Goal: Information Seeking & Learning: Learn about a topic

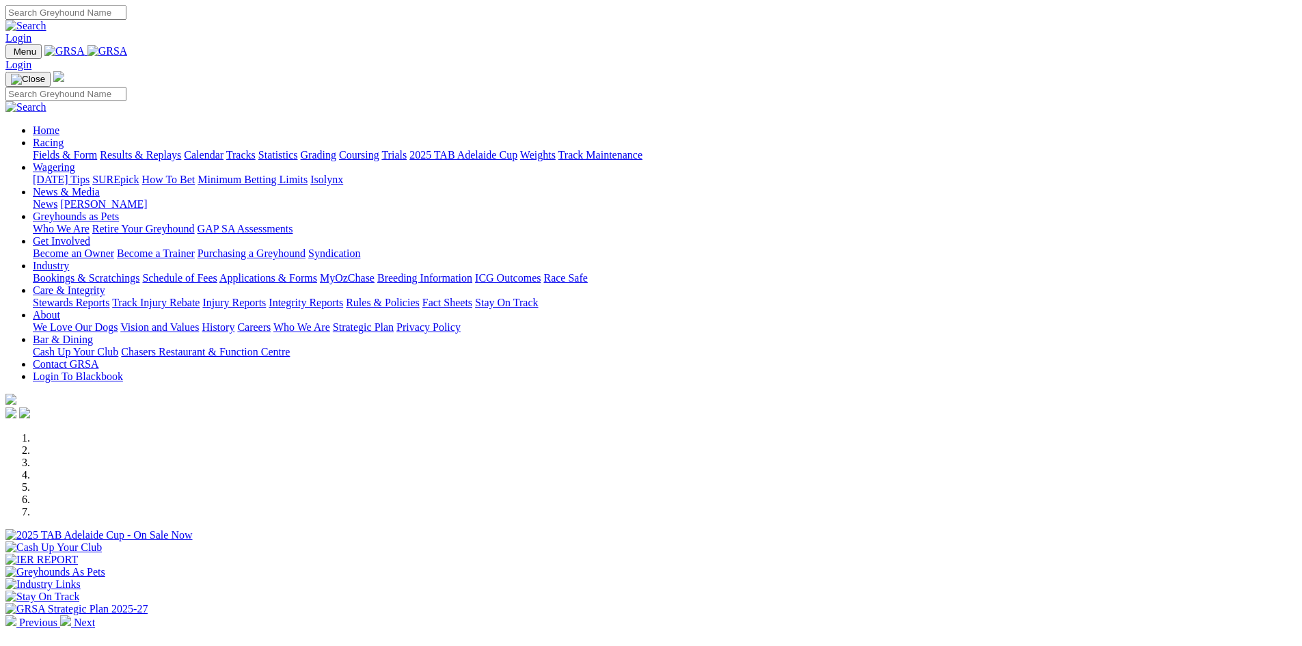
click at [109, 297] on link "Stewards Reports" at bounding box center [71, 303] width 77 height 12
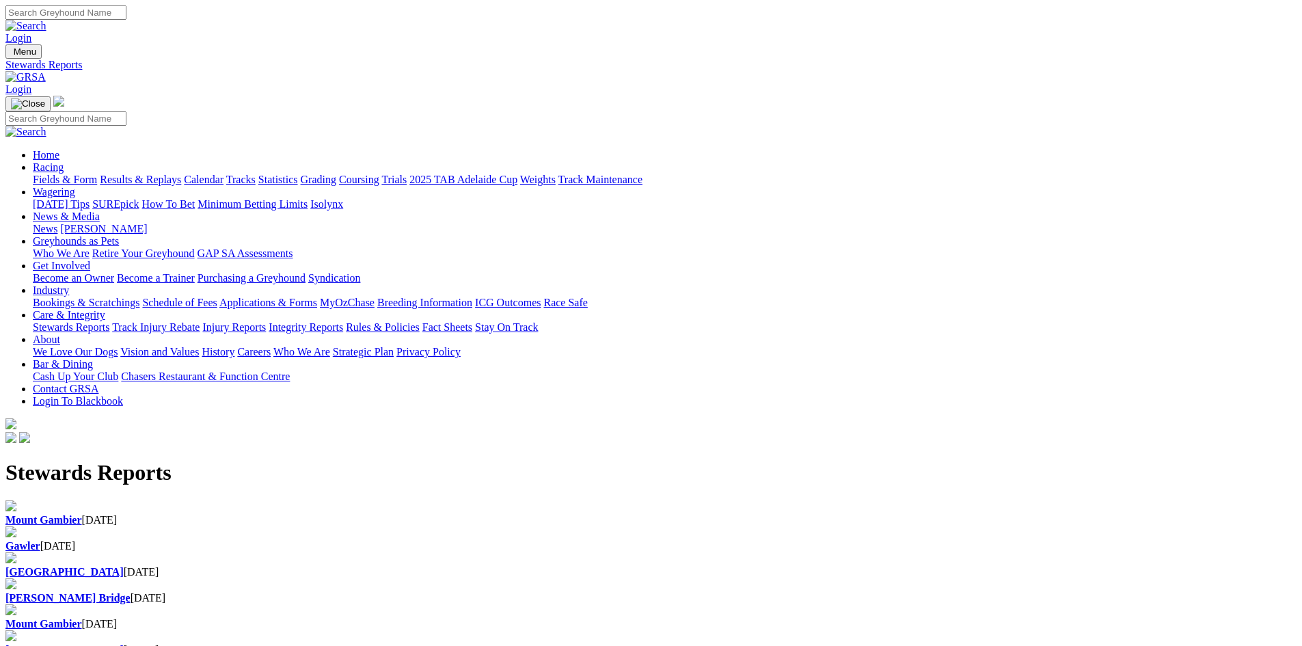
click at [299, 514] on div "Mount Gambier 28 Sep 2025" at bounding box center [650, 520] width 1291 height 12
click at [477, 526] on div "Gawler 28 Sep 2025" at bounding box center [650, 539] width 1291 height 26
click at [637, 566] on div "Angle Park 27 Sep 2025" at bounding box center [650, 572] width 1291 height 12
click at [793, 592] on div "Murray Bridge 26 Sep 2025" at bounding box center [650, 598] width 1291 height 12
click at [46, 71] on img at bounding box center [25, 77] width 40 height 12
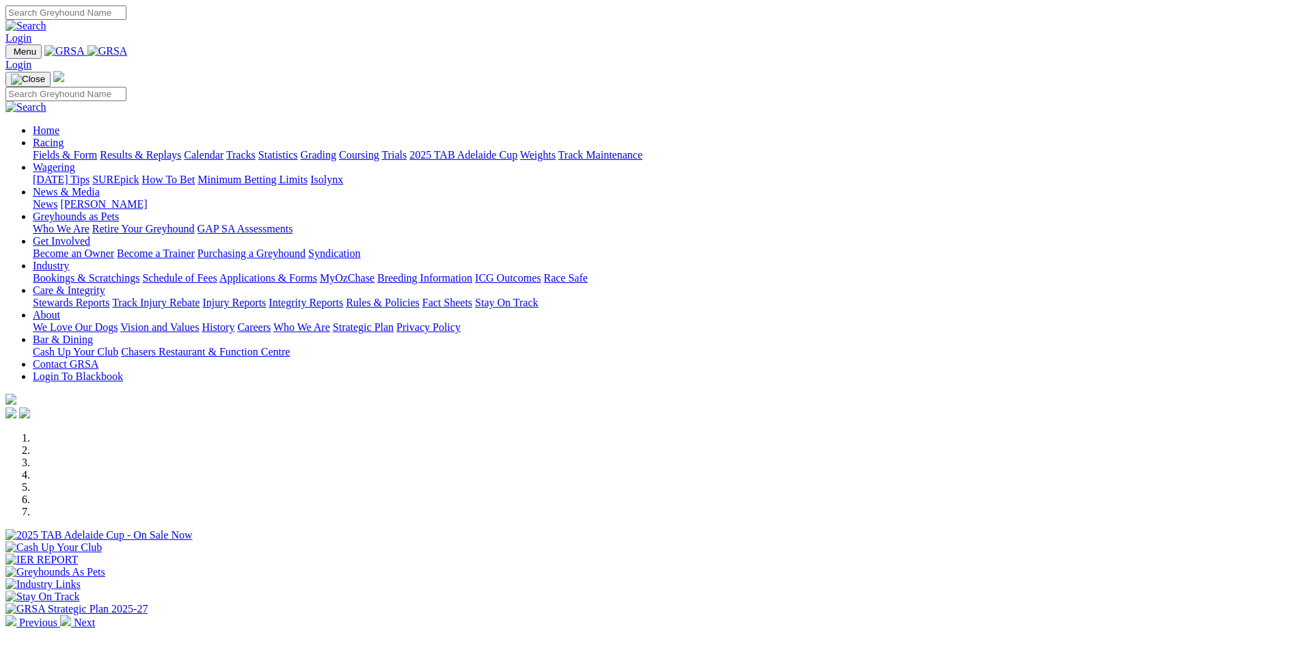
scroll to position [342, 0]
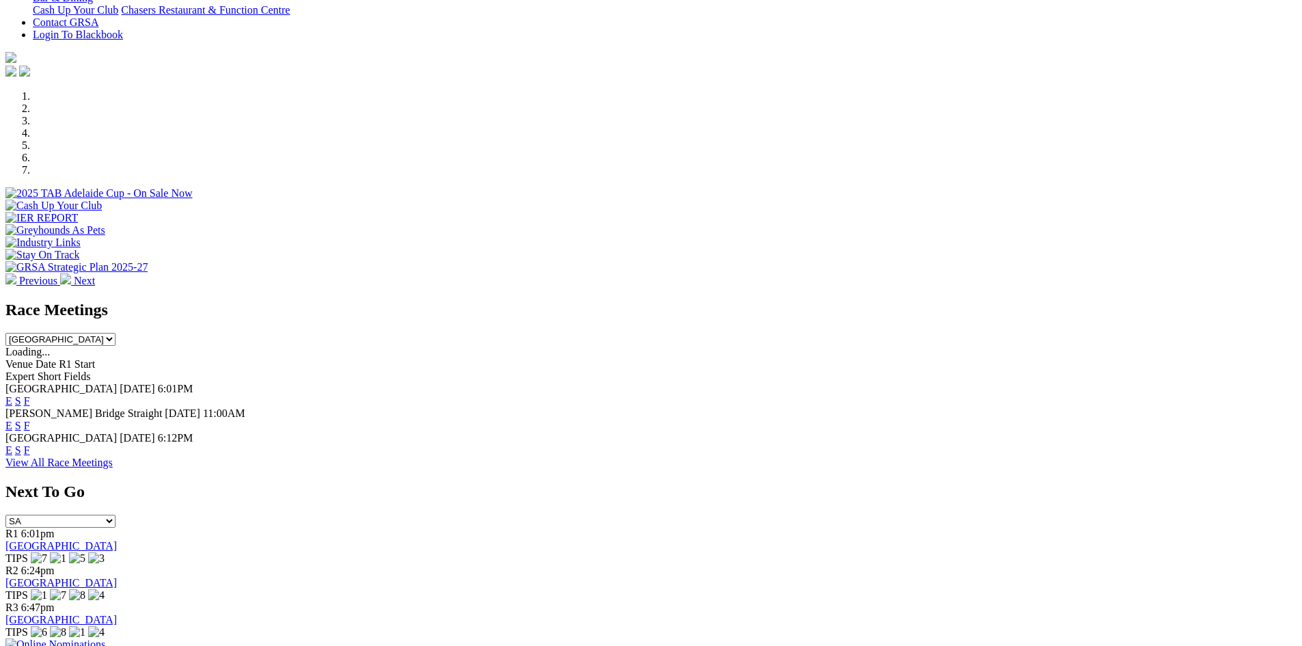
click at [30, 420] on link "F" at bounding box center [27, 426] width 6 height 12
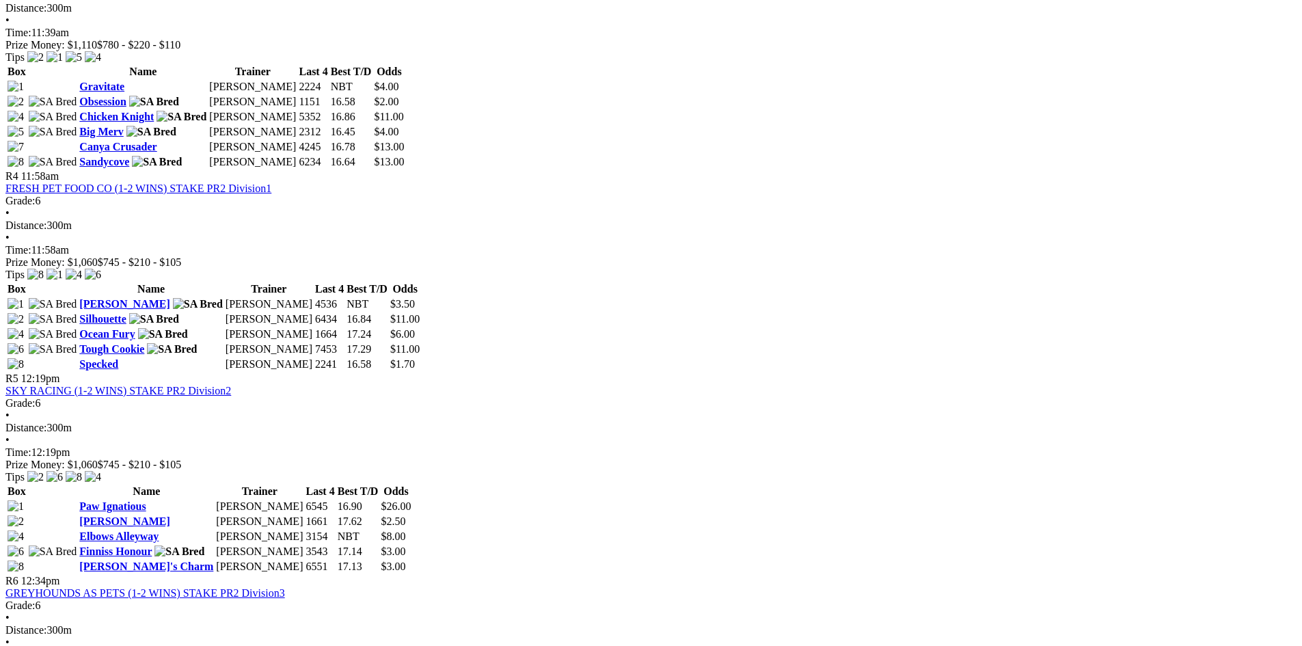
scroll to position [1162, 0]
